Goal: Information Seeking & Learning: Learn about a topic

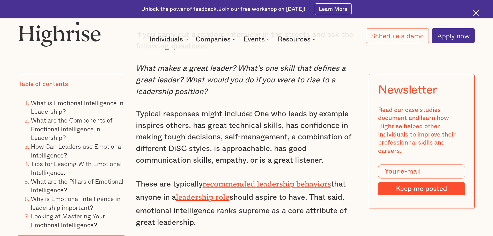
scroll to position [466, 0]
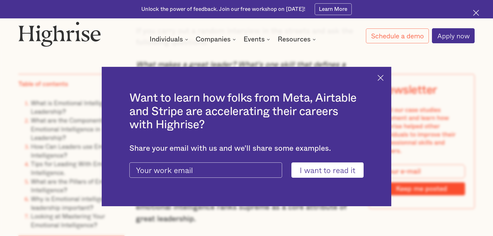
click at [382, 76] on img at bounding box center [381, 78] width 6 height 6
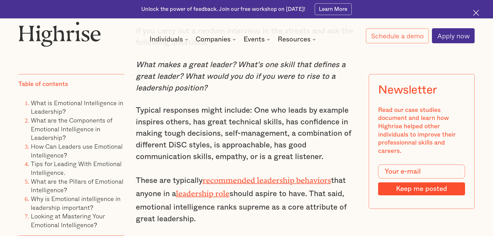
click at [268, 181] on link "recommended leadership behaviors" at bounding box center [267, 178] width 128 height 5
click at [221, 194] on link "leadership role" at bounding box center [203, 191] width 54 height 5
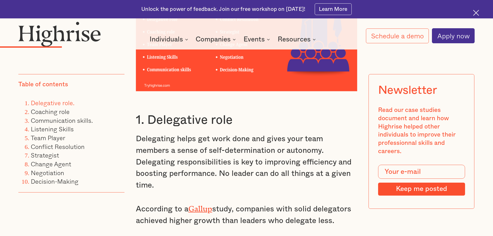
scroll to position [854, 0]
